Goal: Navigation & Orientation: Go to known website

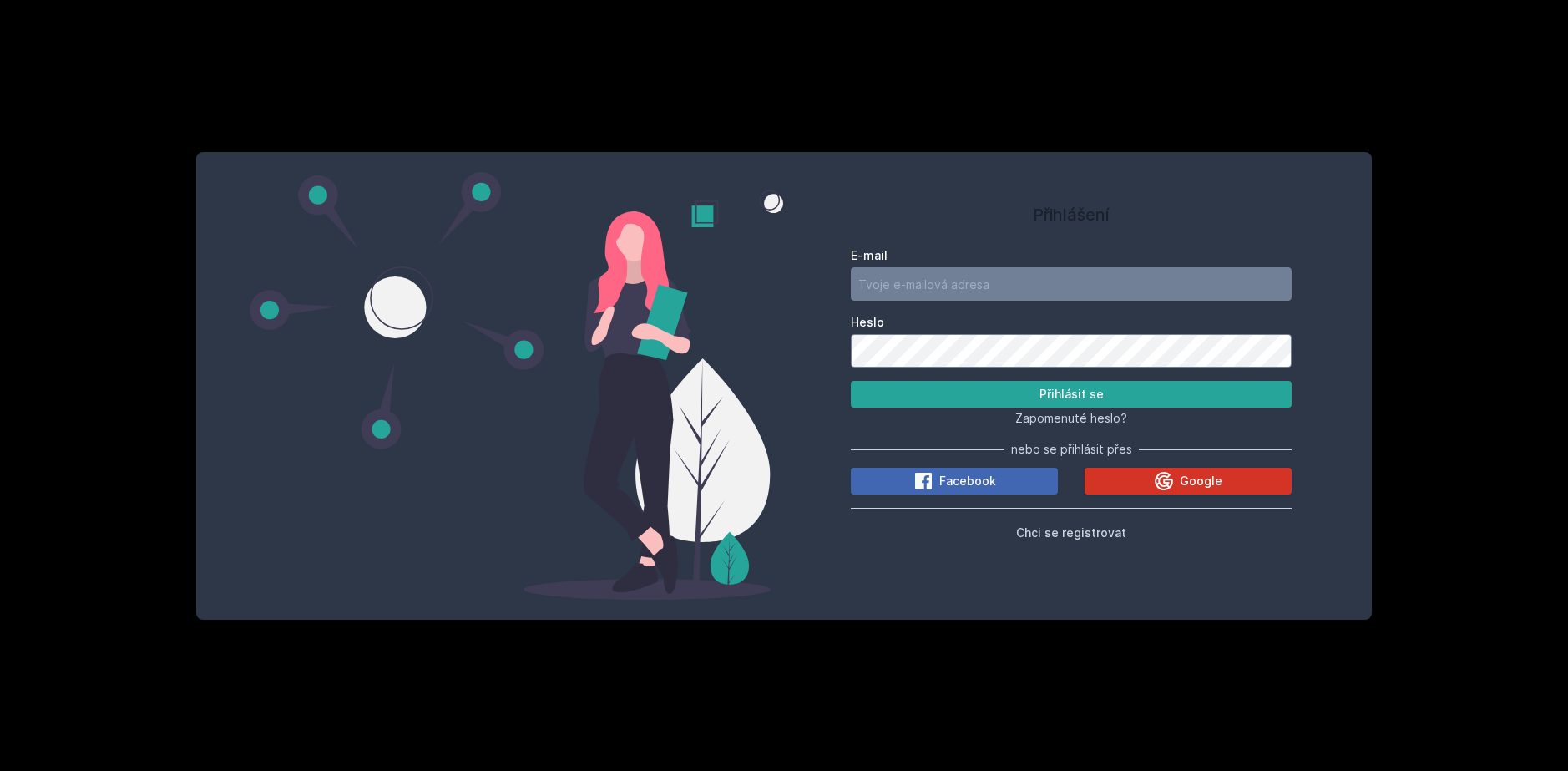
click at [1125, 484] on button "Google" at bounding box center [1188, 481] width 207 height 27
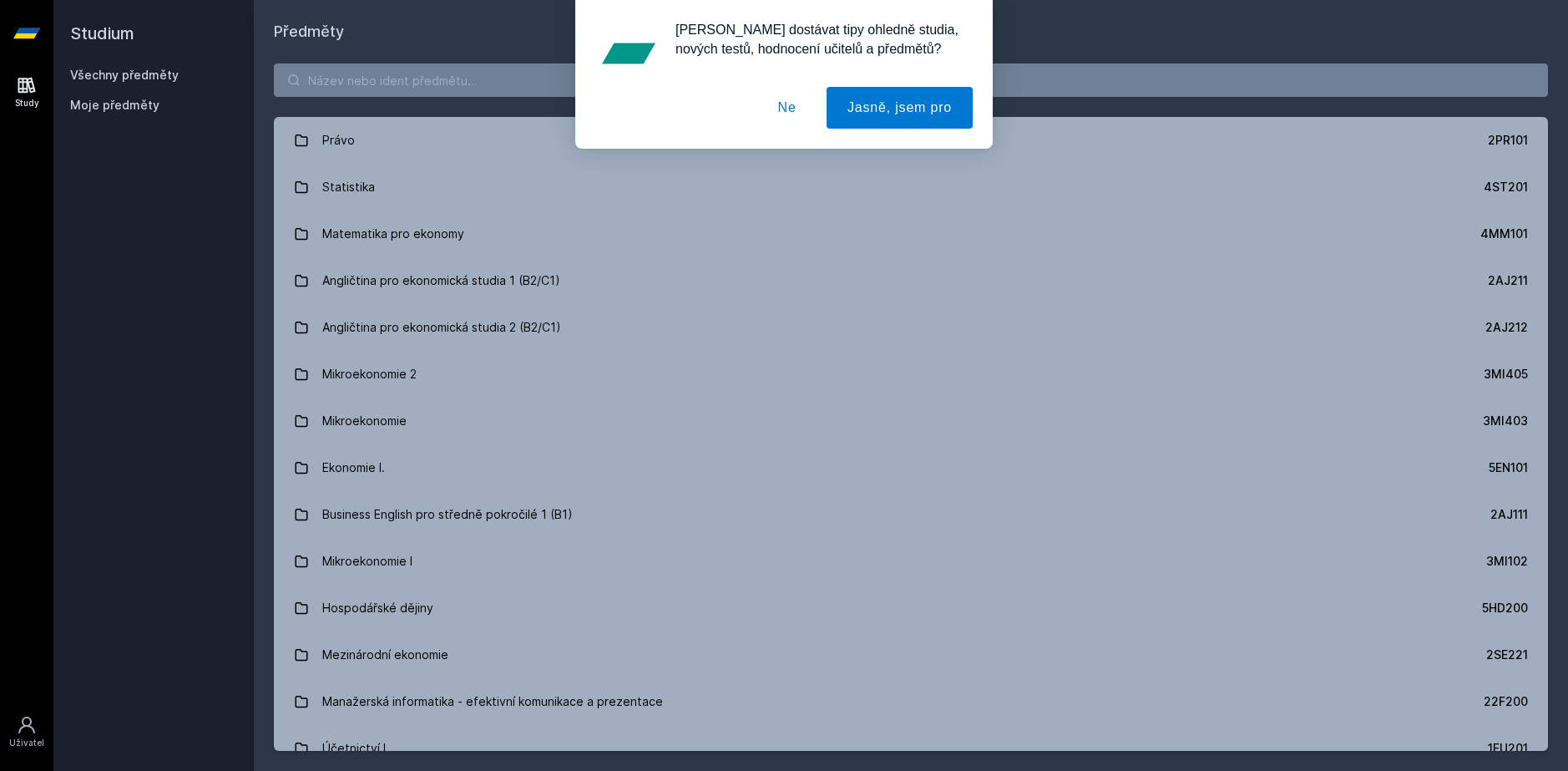
click at [795, 106] on button "Ne" at bounding box center [787, 107] width 60 height 42
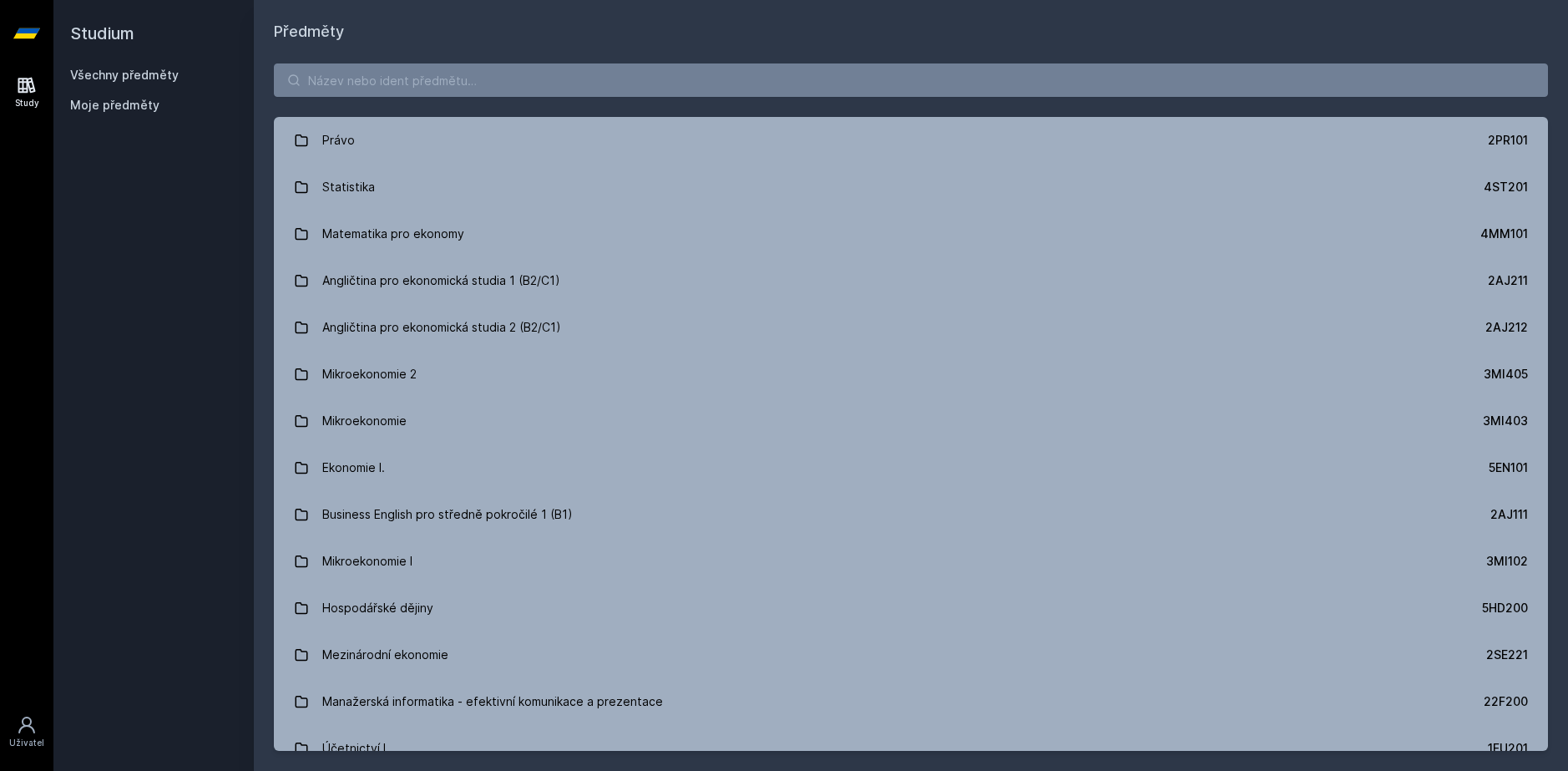
drag, startPoint x: 308, startPoint y: 0, endPoint x: 1006, endPoint y: 7, distance: 698.0
click at [1002, 24] on h1 "Předměty" at bounding box center [911, 32] width 1274 height 23
